Goal: Unclear

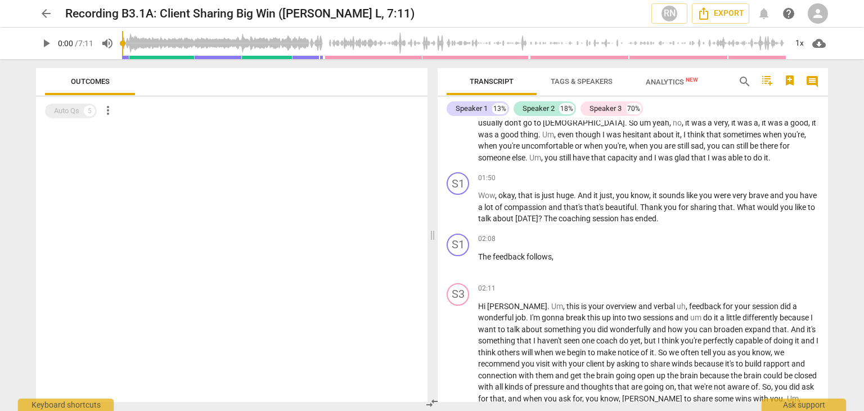
scroll to position [290, 0]
click at [670, 295] on div "02:11 keyboard_arrow_right Hi [PERSON_NAME] . Um , this is your overview and ve…" at bounding box center [648, 354] width 341 height 145
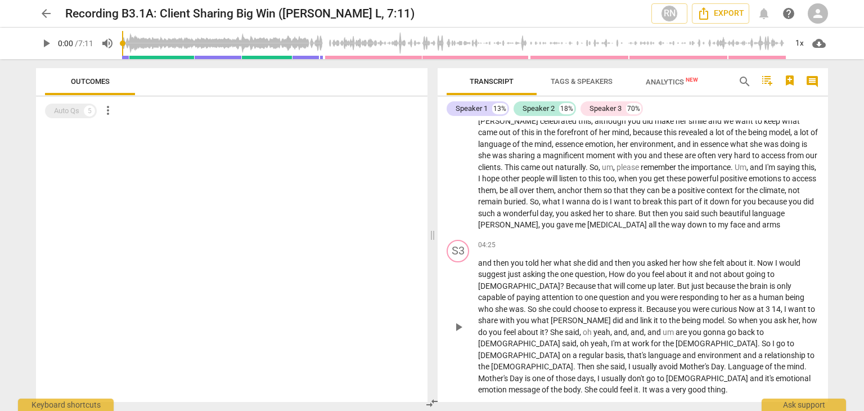
scroll to position [639, 0]
drag, startPoint x: 613, startPoint y: 275, endPoint x: 357, endPoint y: 203, distance: 265.8
click at [357, 203] on div at bounding box center [232, 263] width 392 height 277
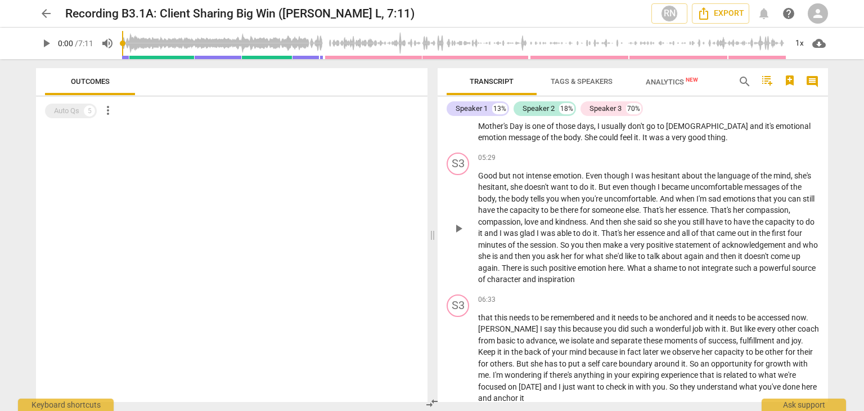
scroll to position [927, 0]
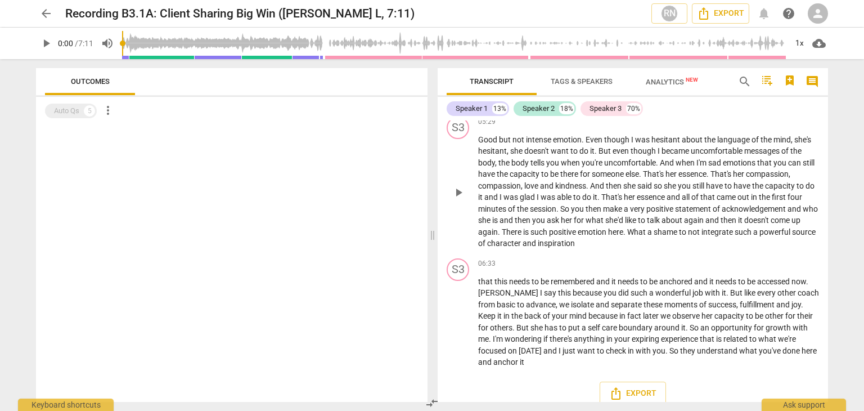
click at [643, 311] on span "later" at bounding box center [651, 315] width 17 height 9
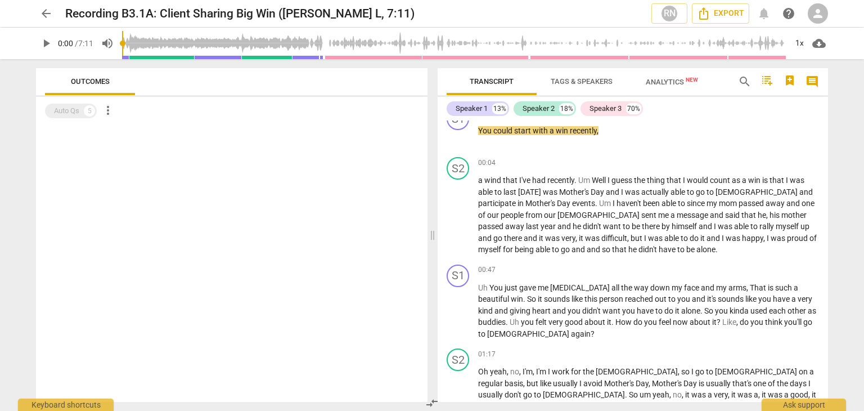
scroll to position [0, 0]
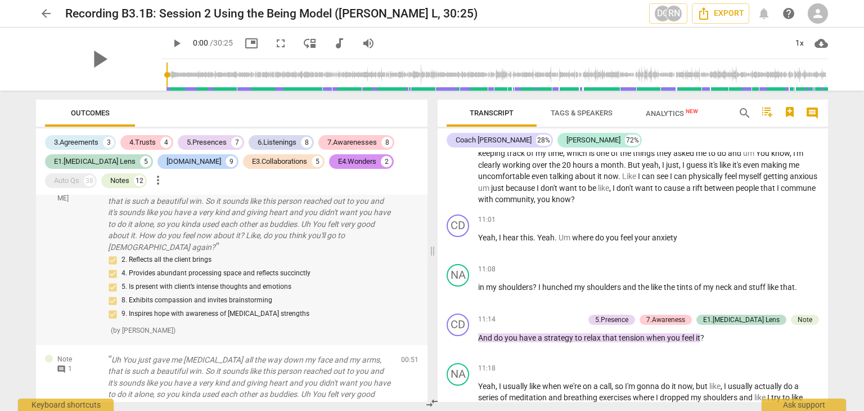
scroll to position [169, 0]
